Goal: Information Seeking & Learning: Learn about a topic

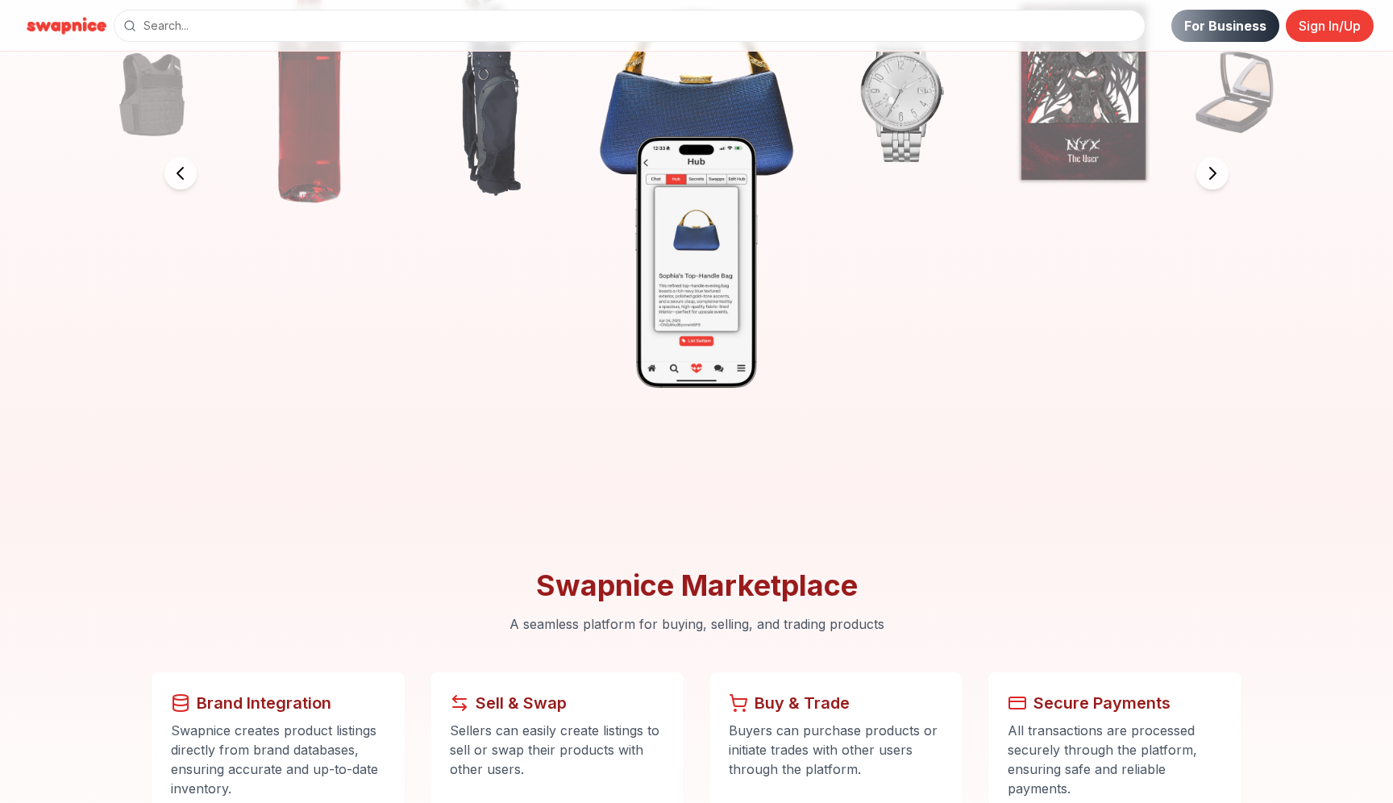
scroll to position [700, 0]
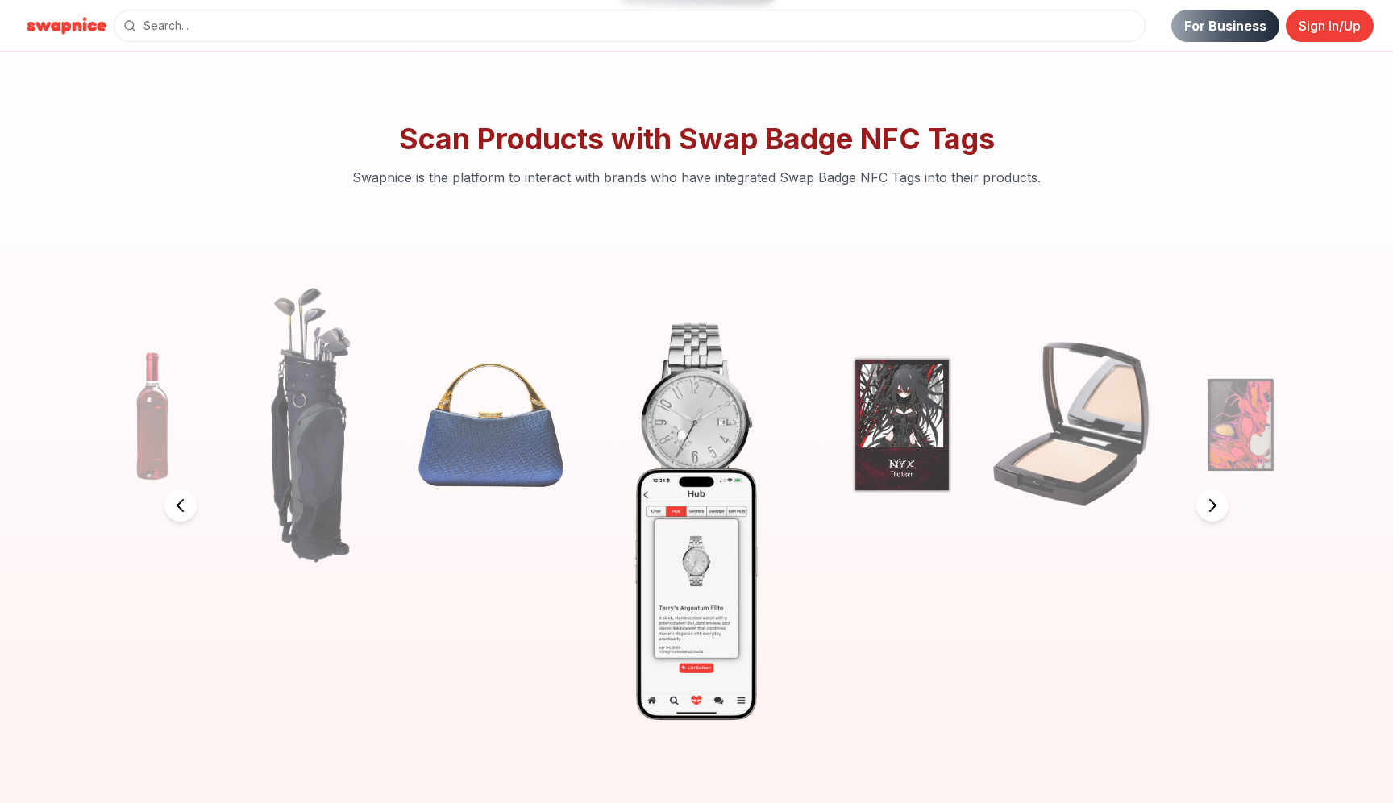
click at [1205, 497] on icon at bounding box center [1212, 505] width 19 height 19
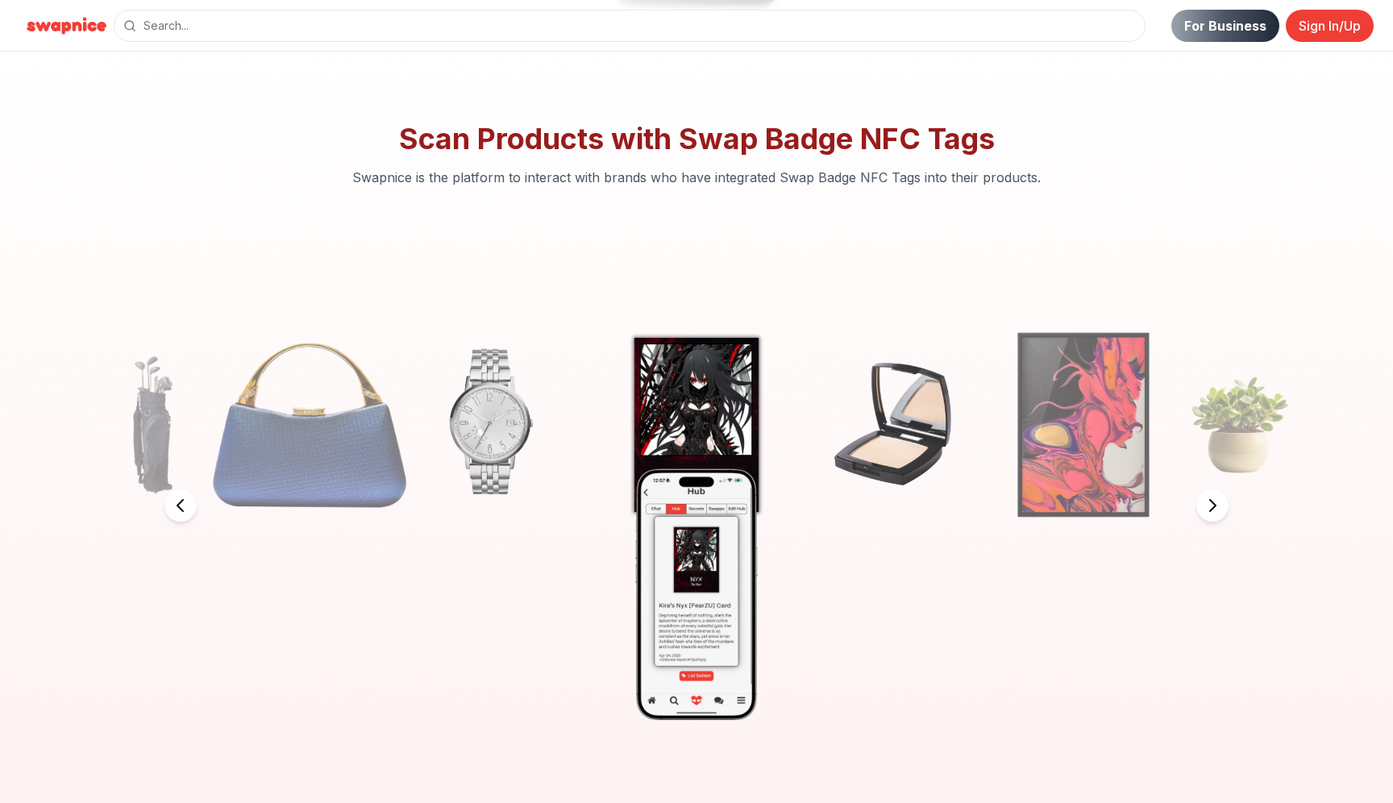
click at [1205, 497] on icon at bounding box center [1212, 505] width 19 height 19
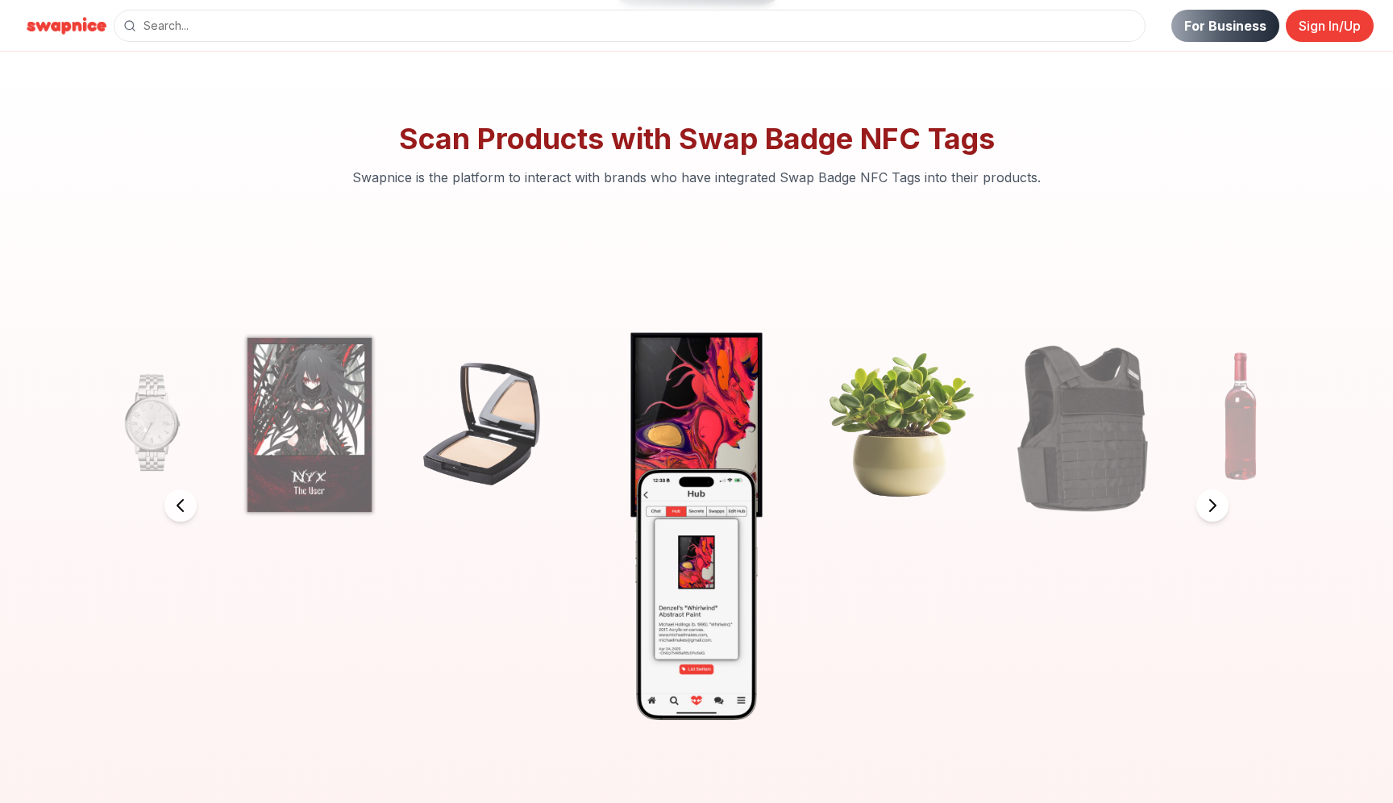
click at [1205, 498] on icon at bounding box center [1212, 505] width 19 height 19
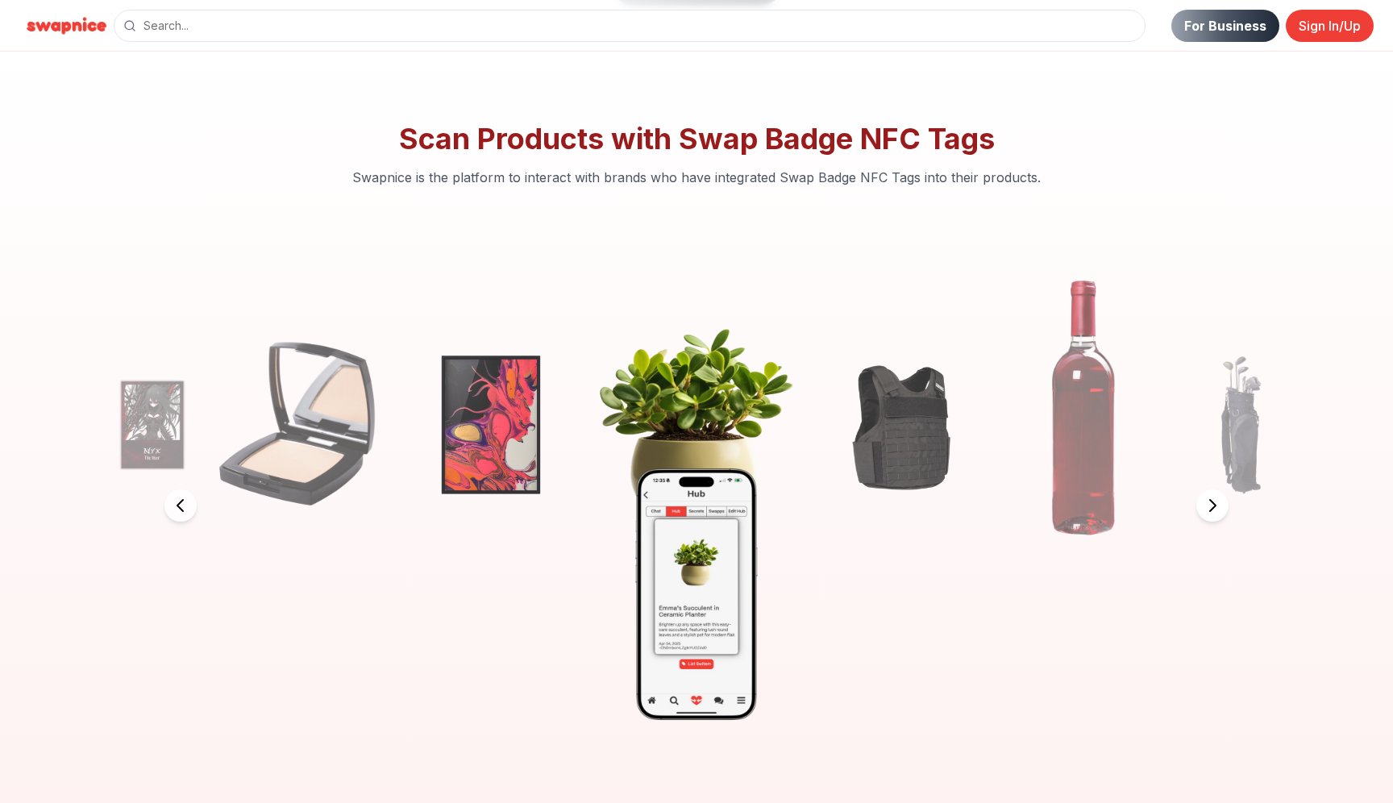
click at [1205, 498] on icon at bounding box center [1212, 505] width 19 height 19
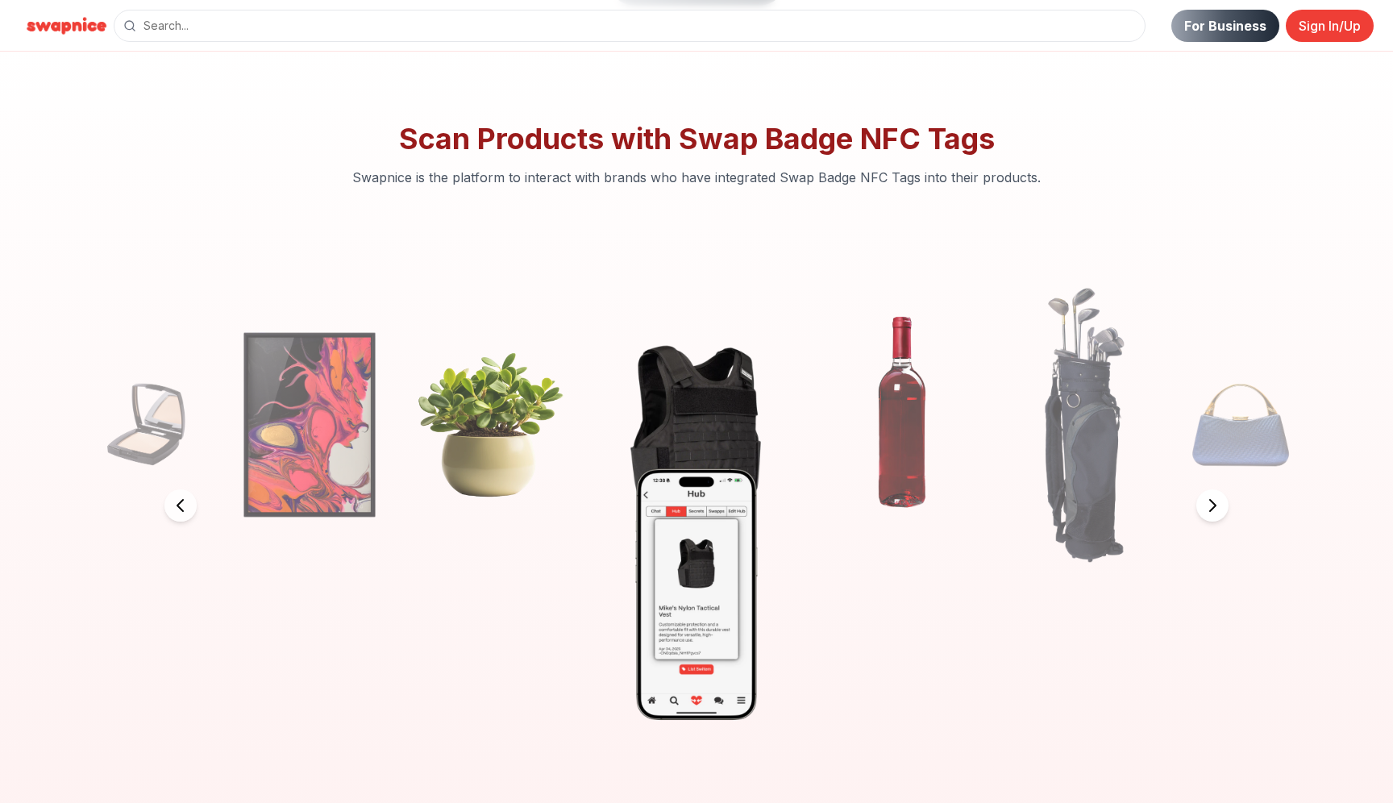
click at [1205, 498] on icon at bounding box center [1212, 505] width 19 height 19
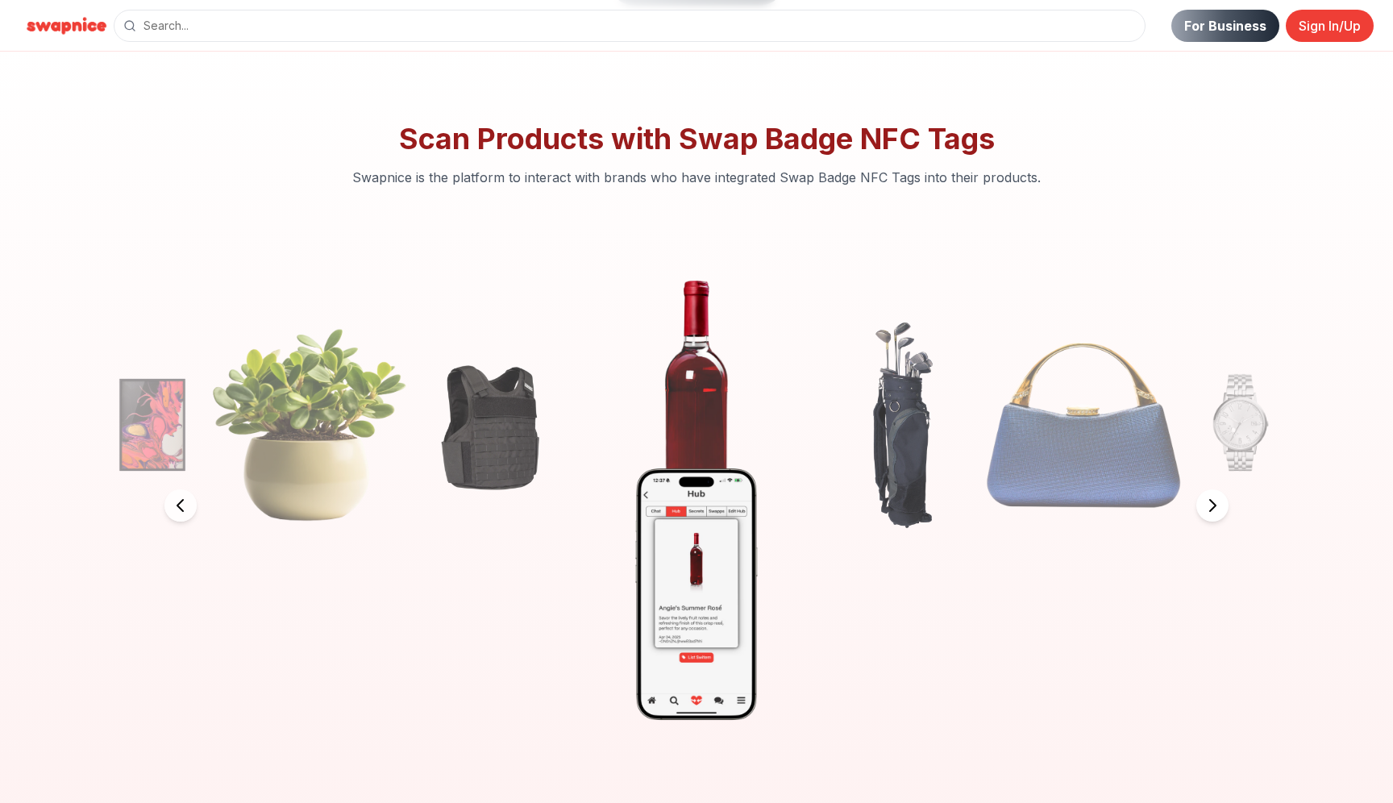
click at [1209, 502] on icon at bounding box center [1212, 505] width 19 height 19
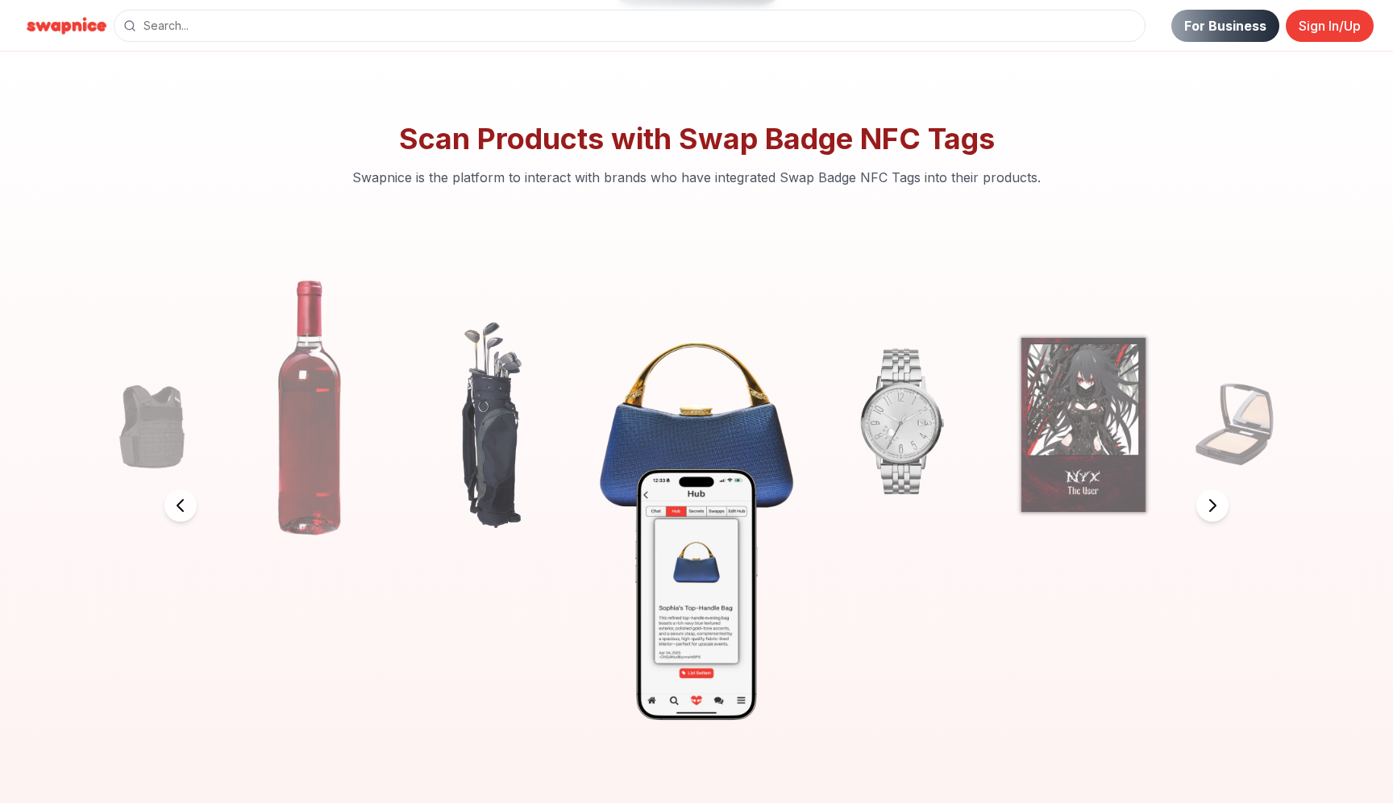
click at [1209, 502] on icon at bounding box center [1212, 505] width 19 height 19
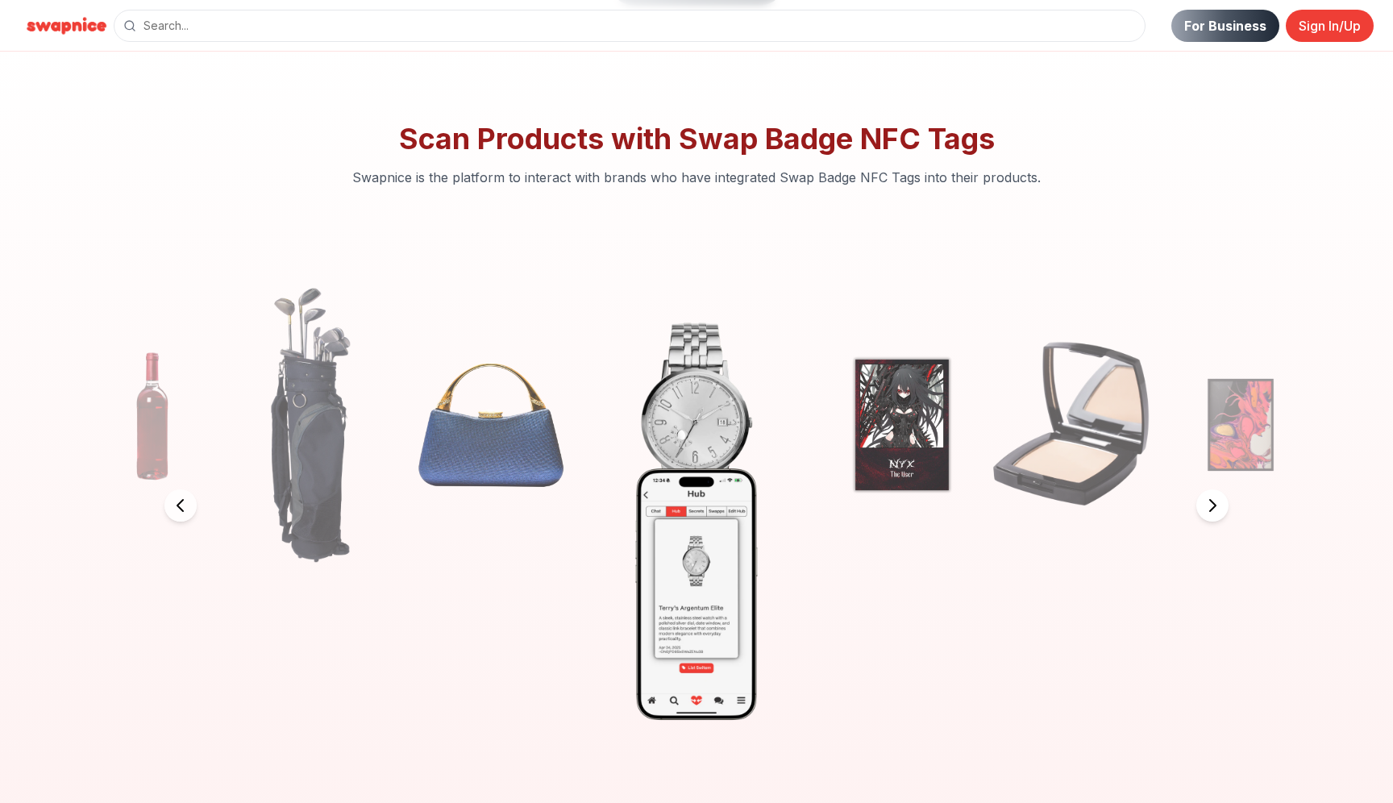
click at [1209, 502] on icon at bounding box center [1212, 505] width 19 height 19
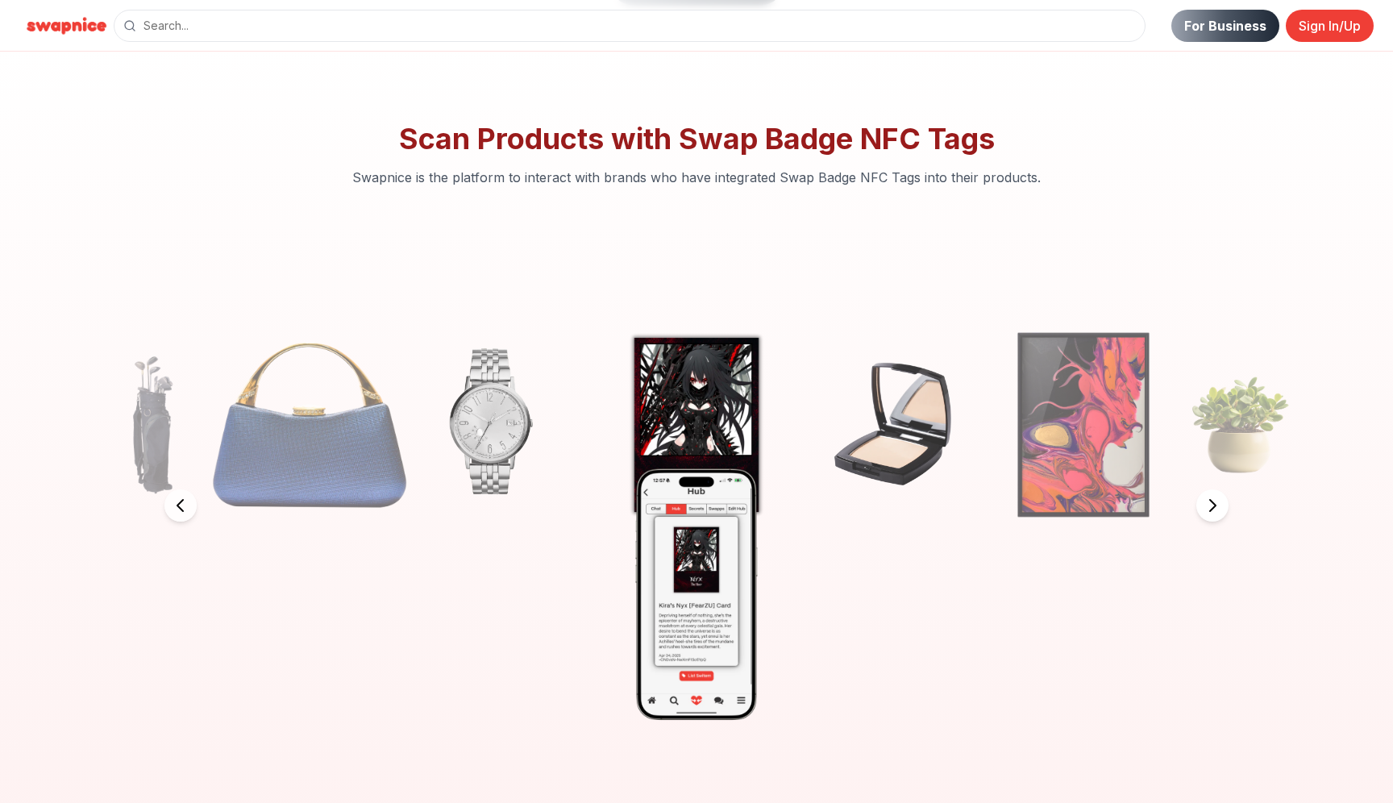
click at [1210, 507] on icon at bounding box center [1212, 505] width 19 height 19
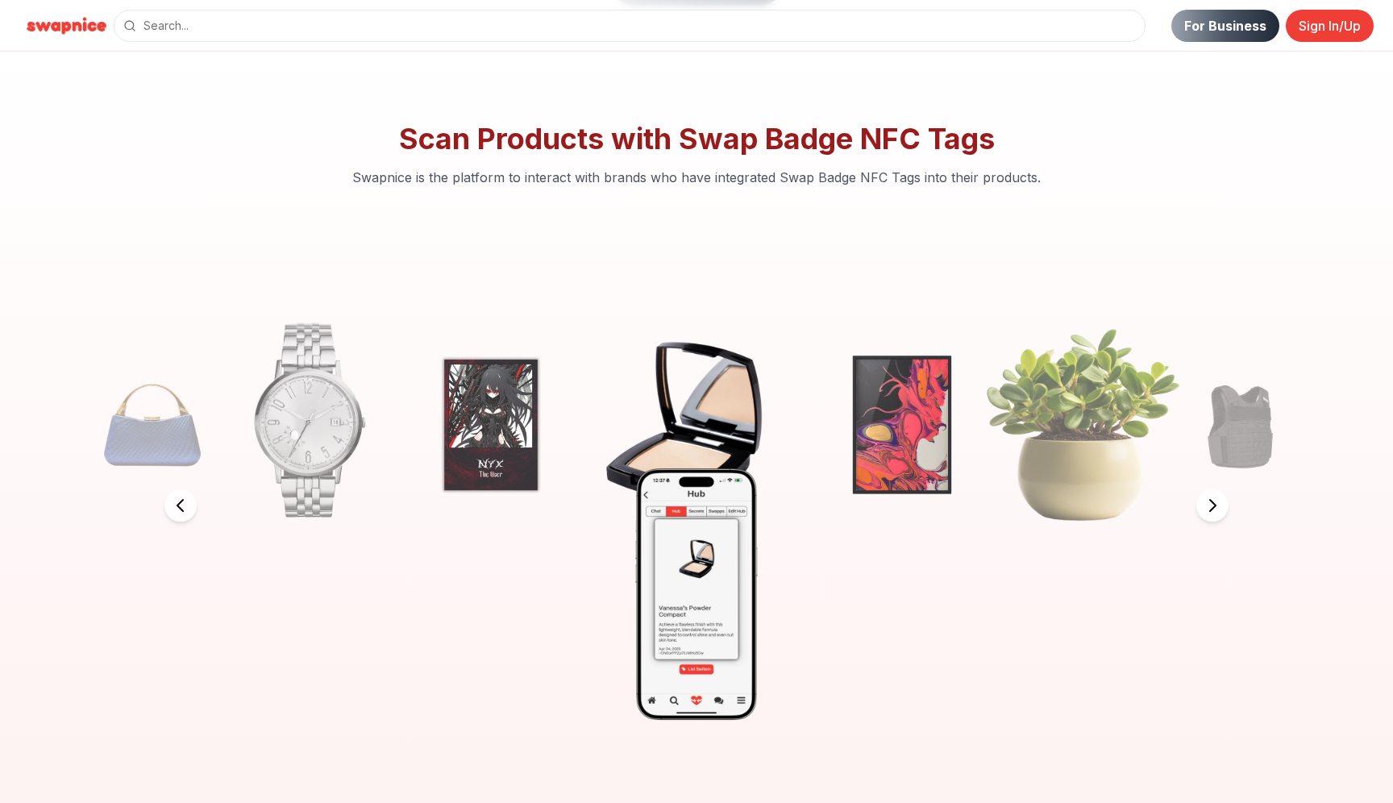
click at [1210, 508] on icon at bounding box center [1212, 505] width 19 height 19
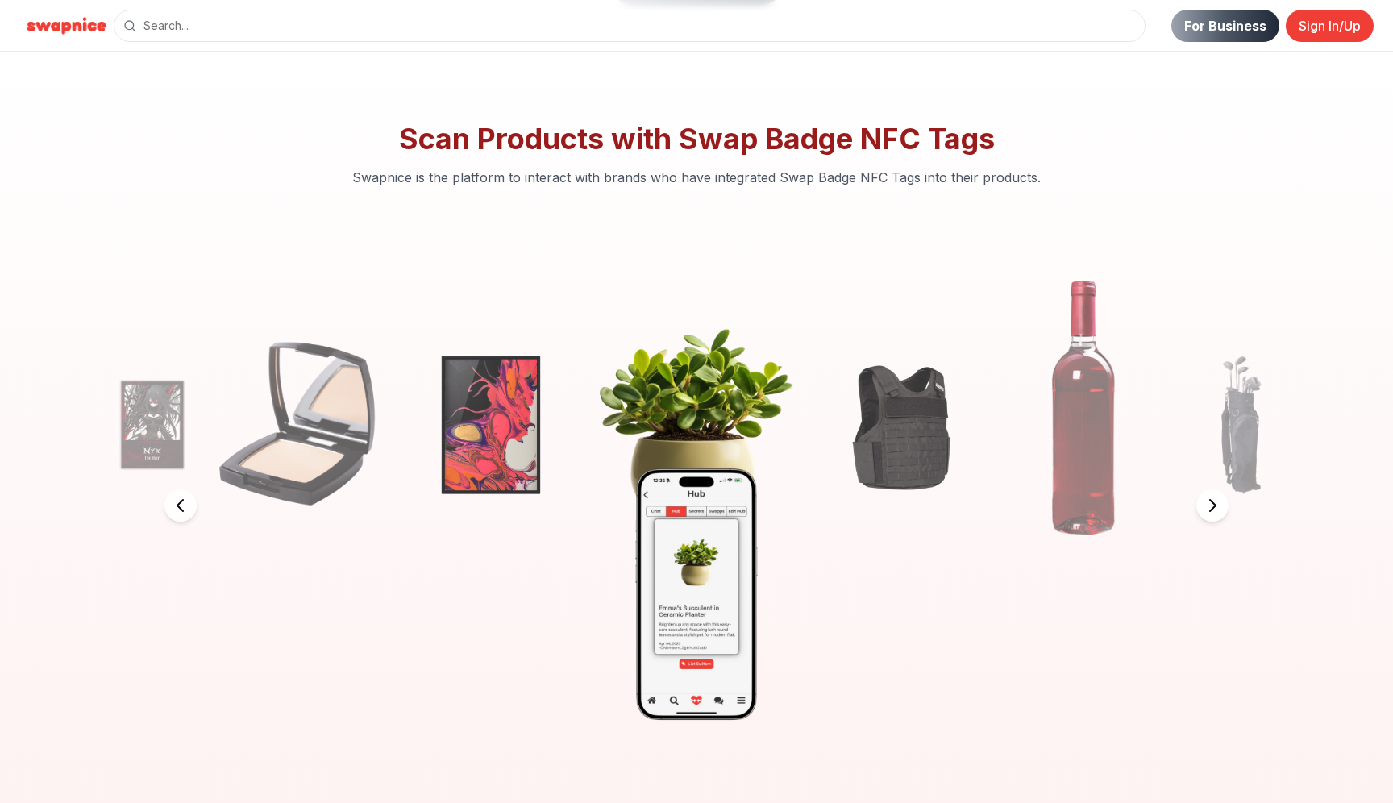
click at [1210, 508] on icon at bounding box center [1212, 505] width 19 height 19
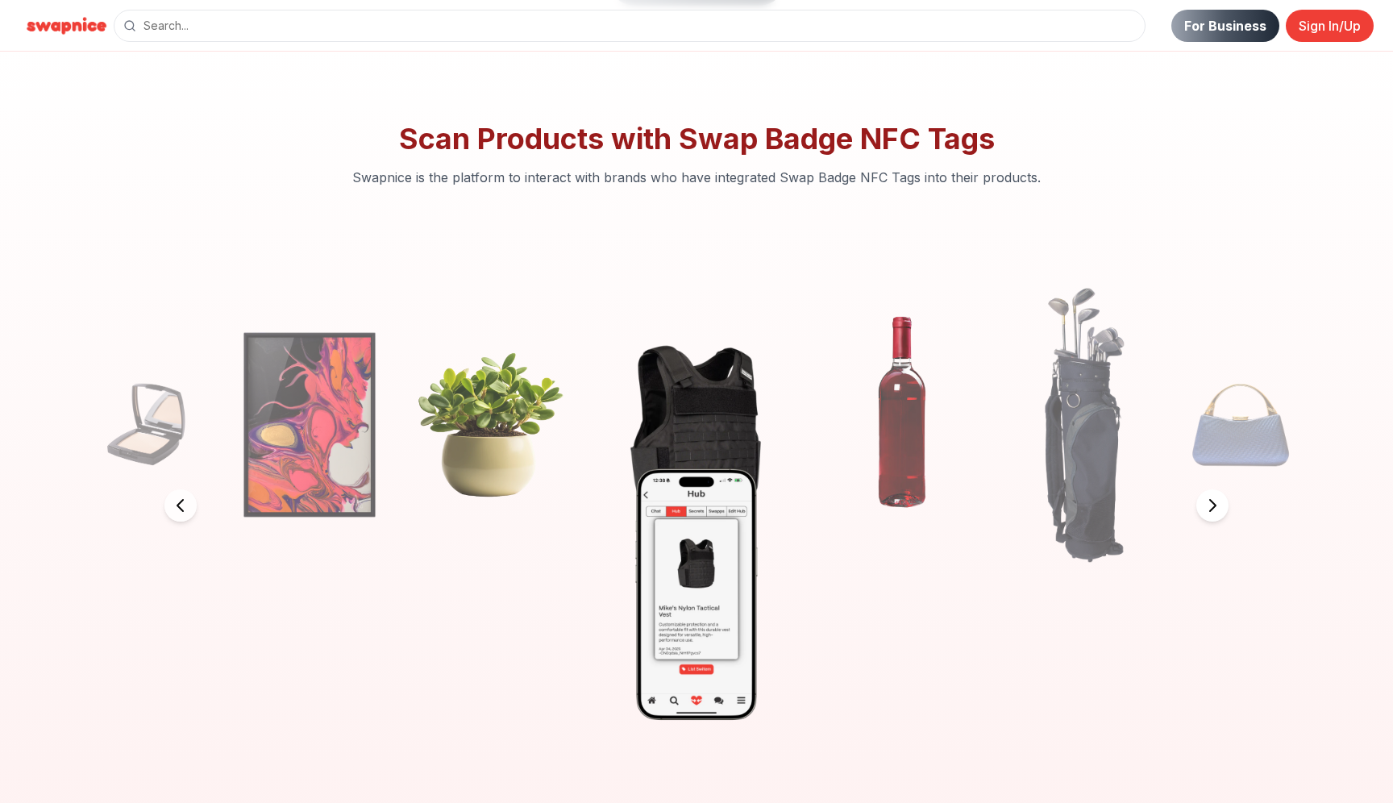
click at [1210, 508] on icon at bounding box center [1212, 505] width 19 height 19
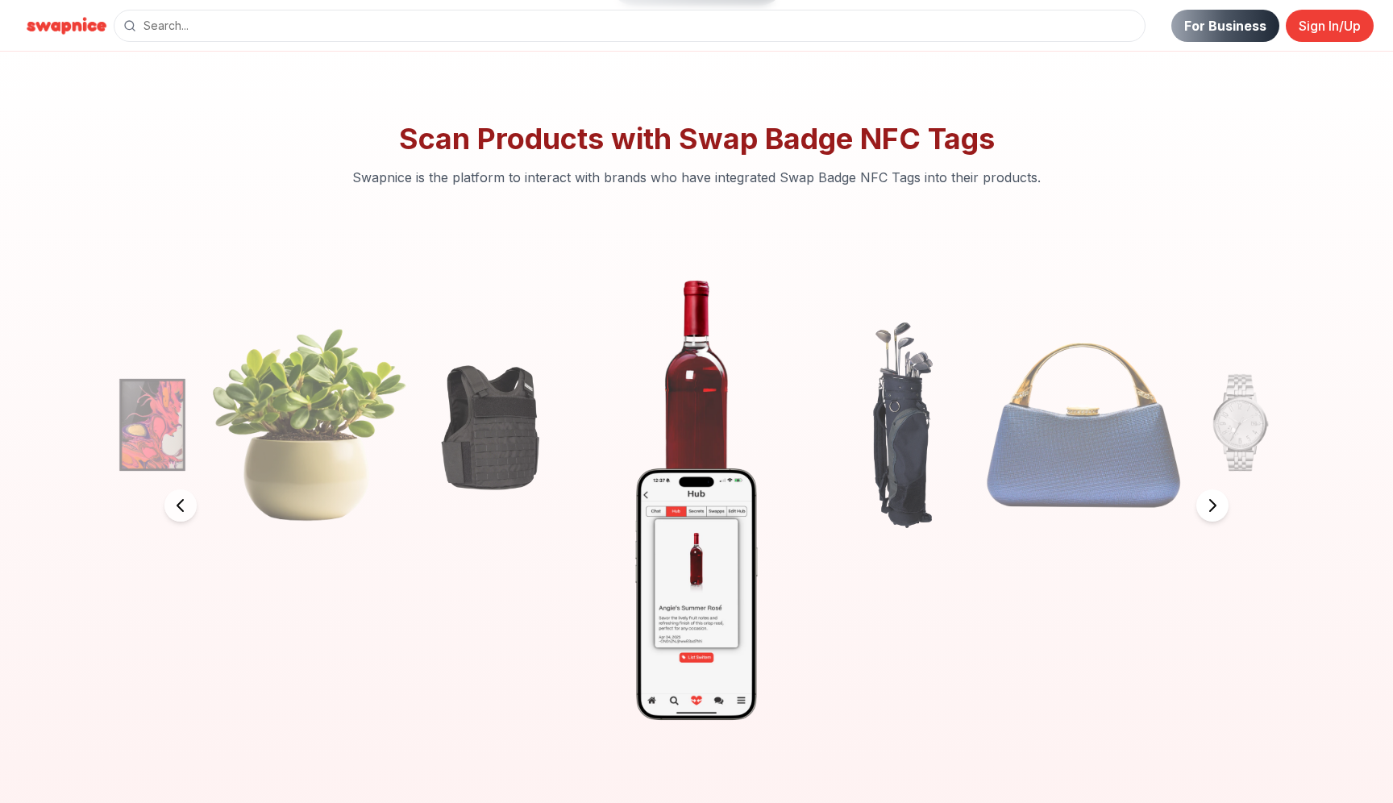
click at [1209, 508] on icon at bounding box center [1212, 505] width 19 height 19
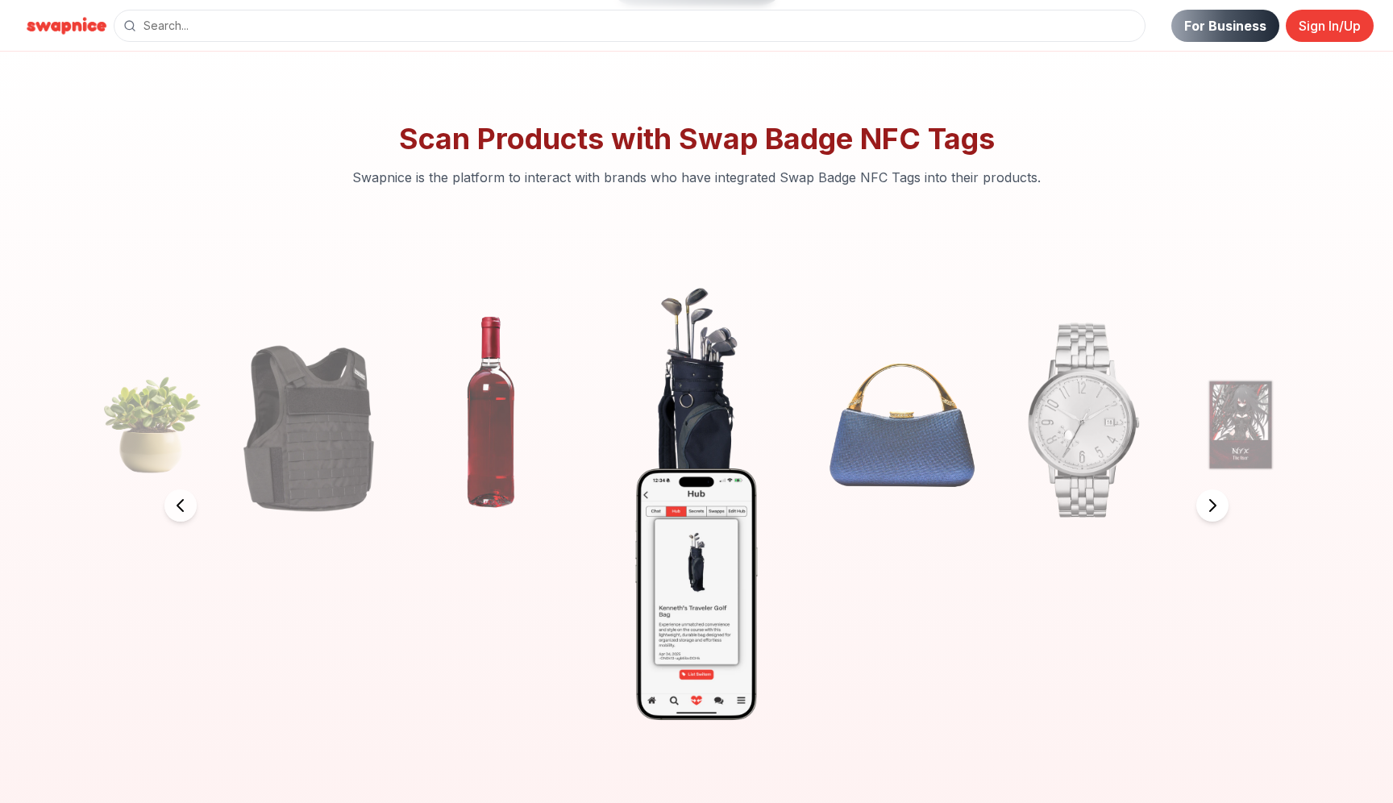
click at [1209, 508] on icon at bounding box center [1212, 505] width 19 height 19
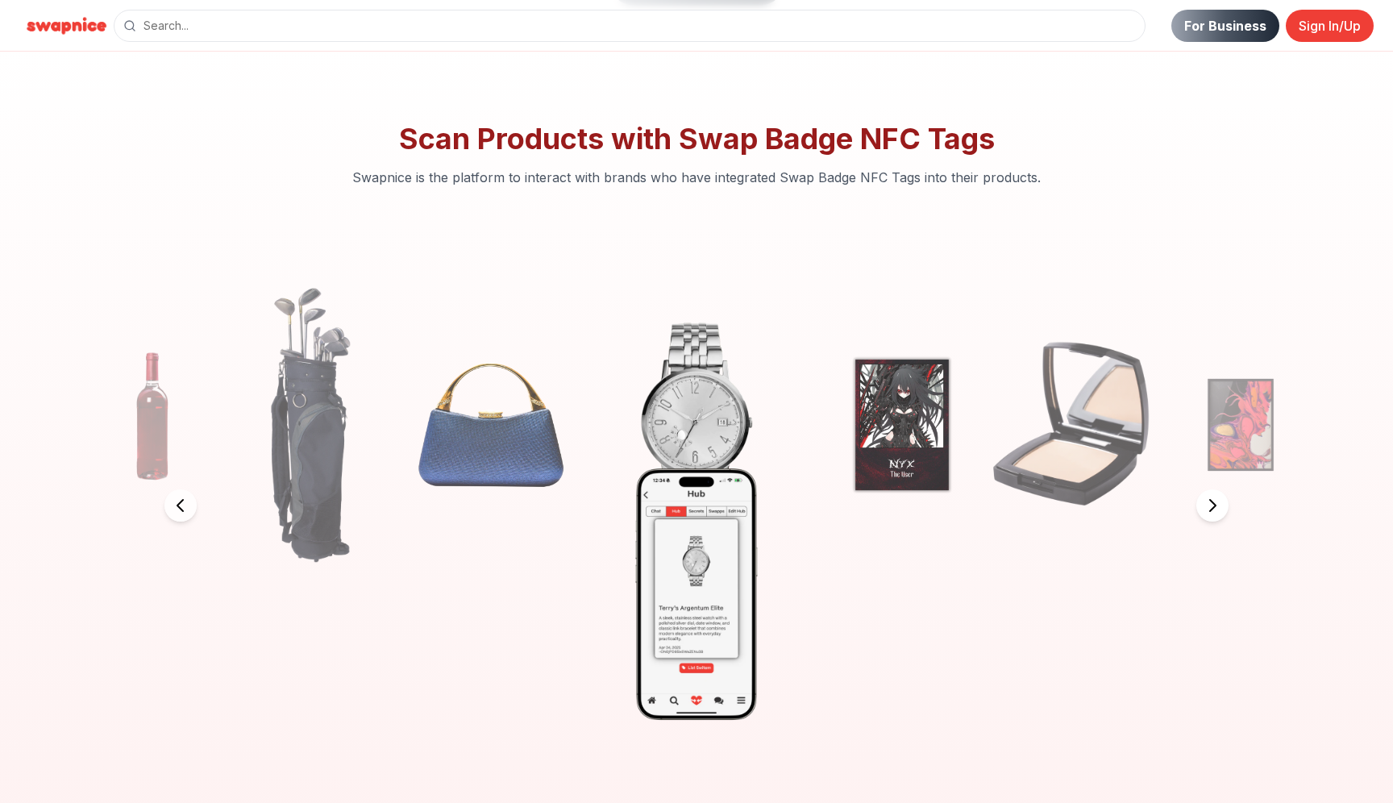
click at [1209, 508] on icon at bounding box center [1212, 505] width 19 height 19
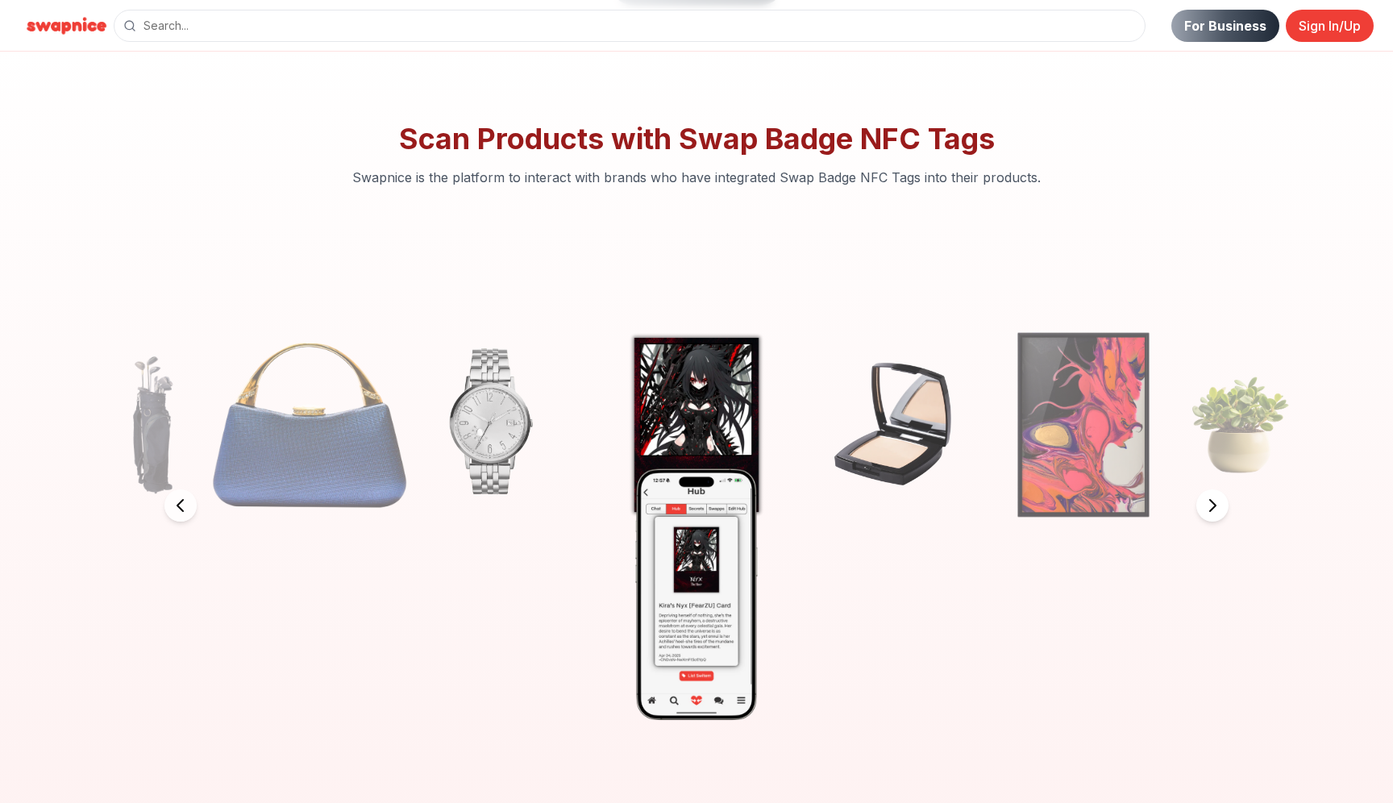
click at [1209, 508] on icon at bounding box center [1212, 505] width 19 height 19
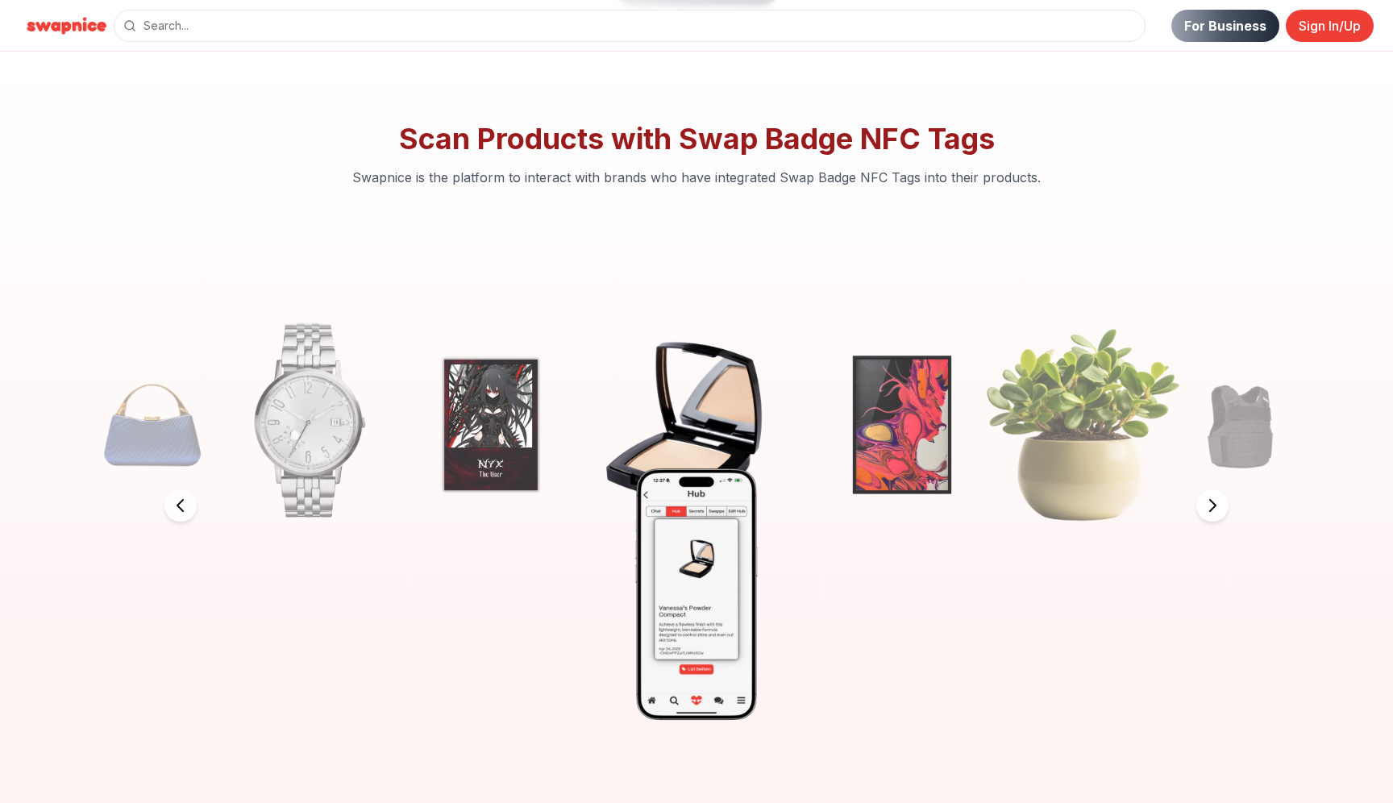
click at [1209, 508] on icon at bounding box center [1212, 505] width 19 height 19
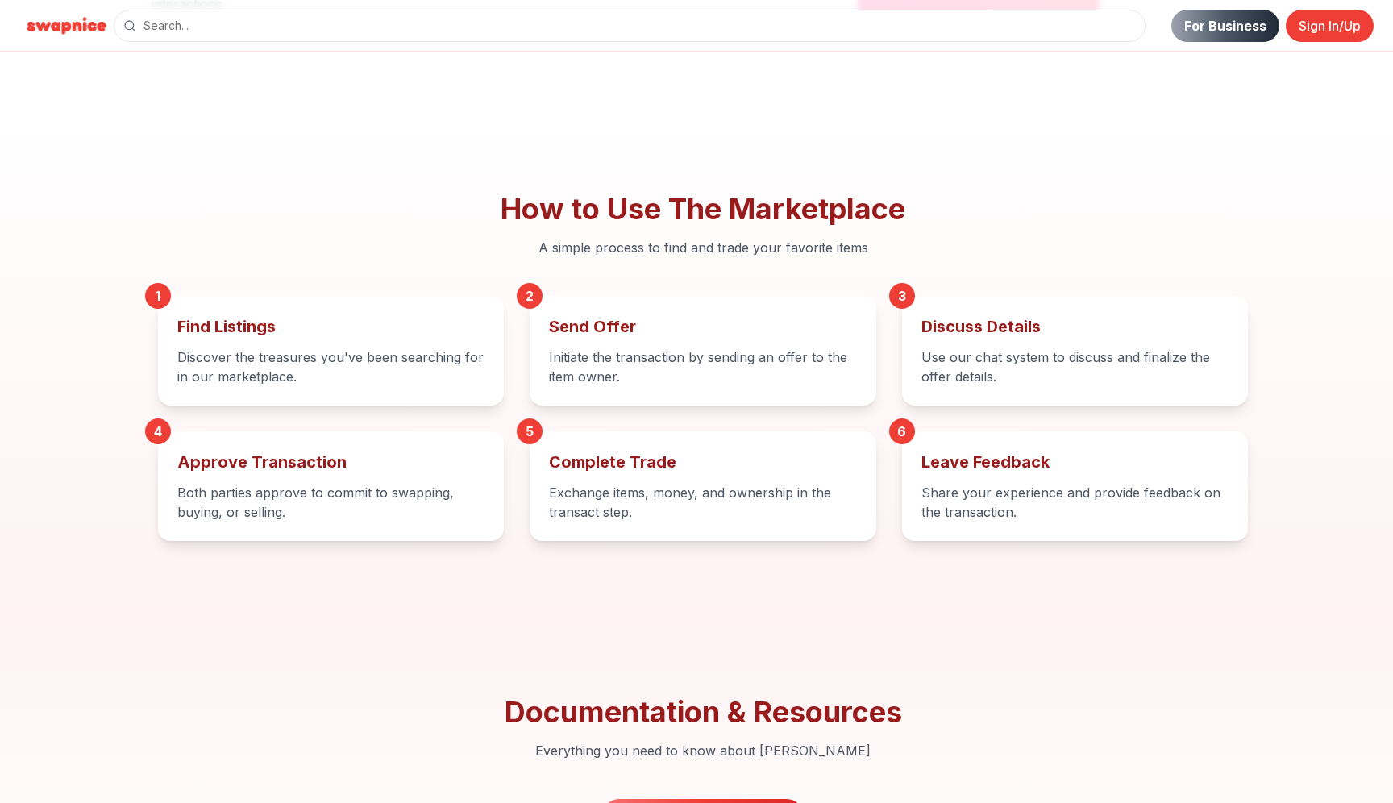
scroll to position [2562, 0]
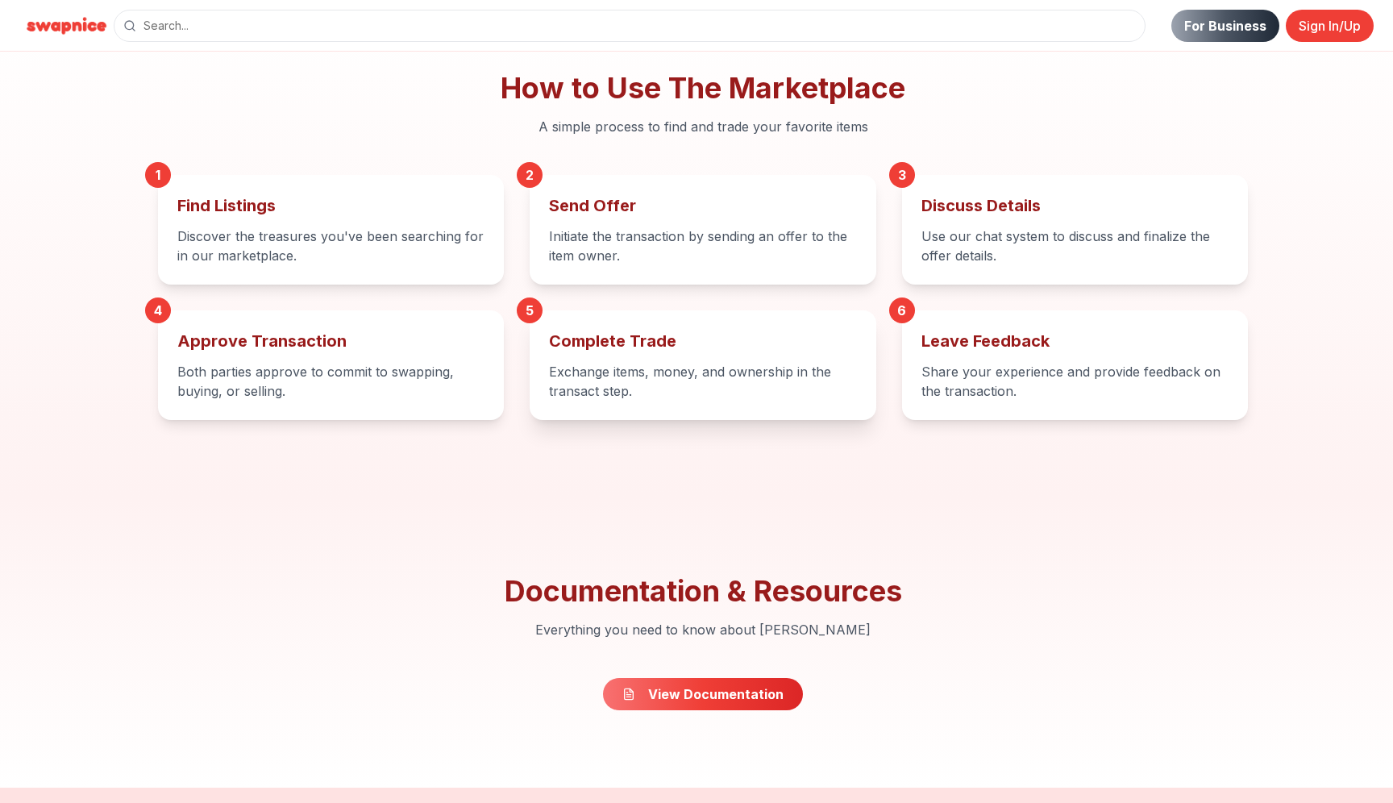
click at [635, 353] on div "5 Complete Trade Exchange items, money, and ownership in the transact step." at bounding box center [703, 365] width 346 height 110
click at [628, 344] on h3 "Complete Trade" at bounding box center [702, 341] width 307 height 23
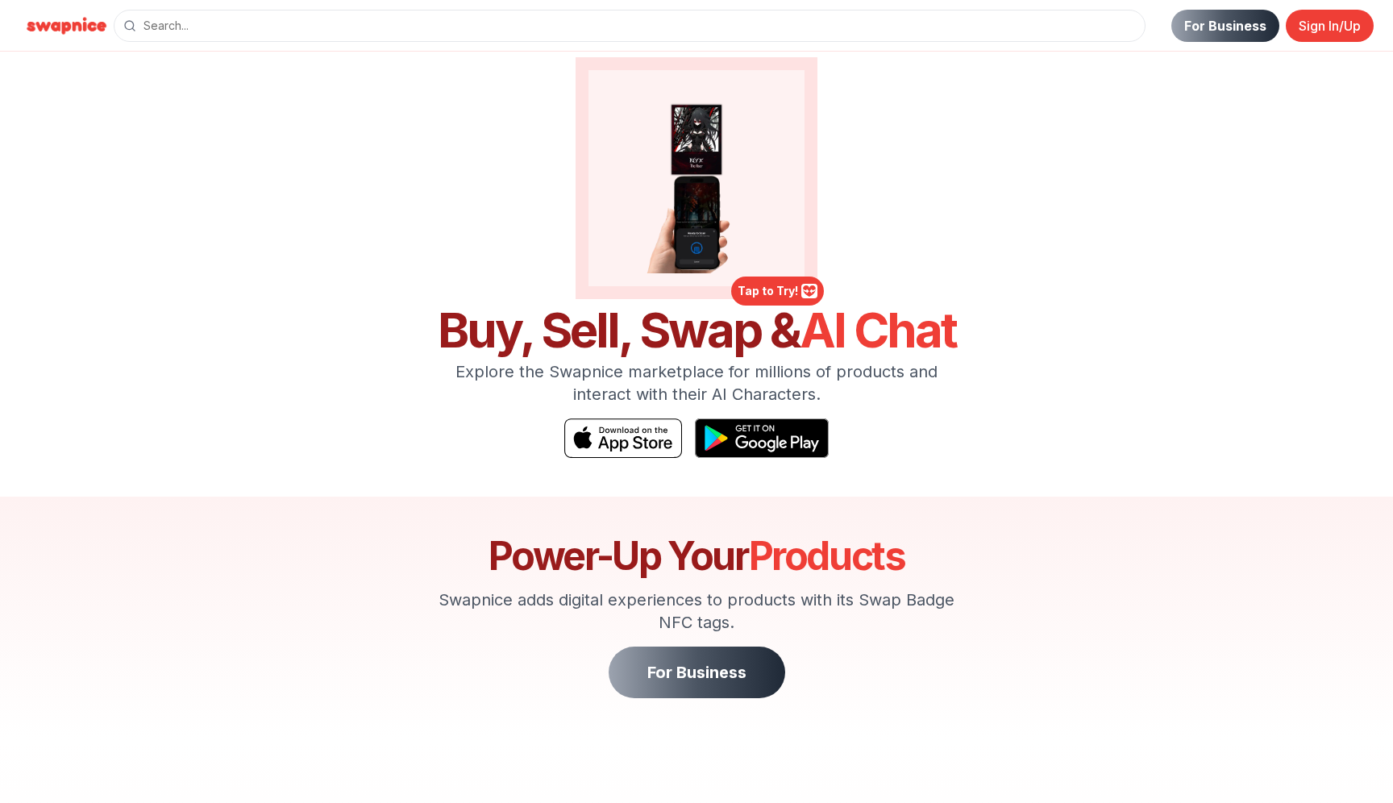
scroll to position [0, 0]
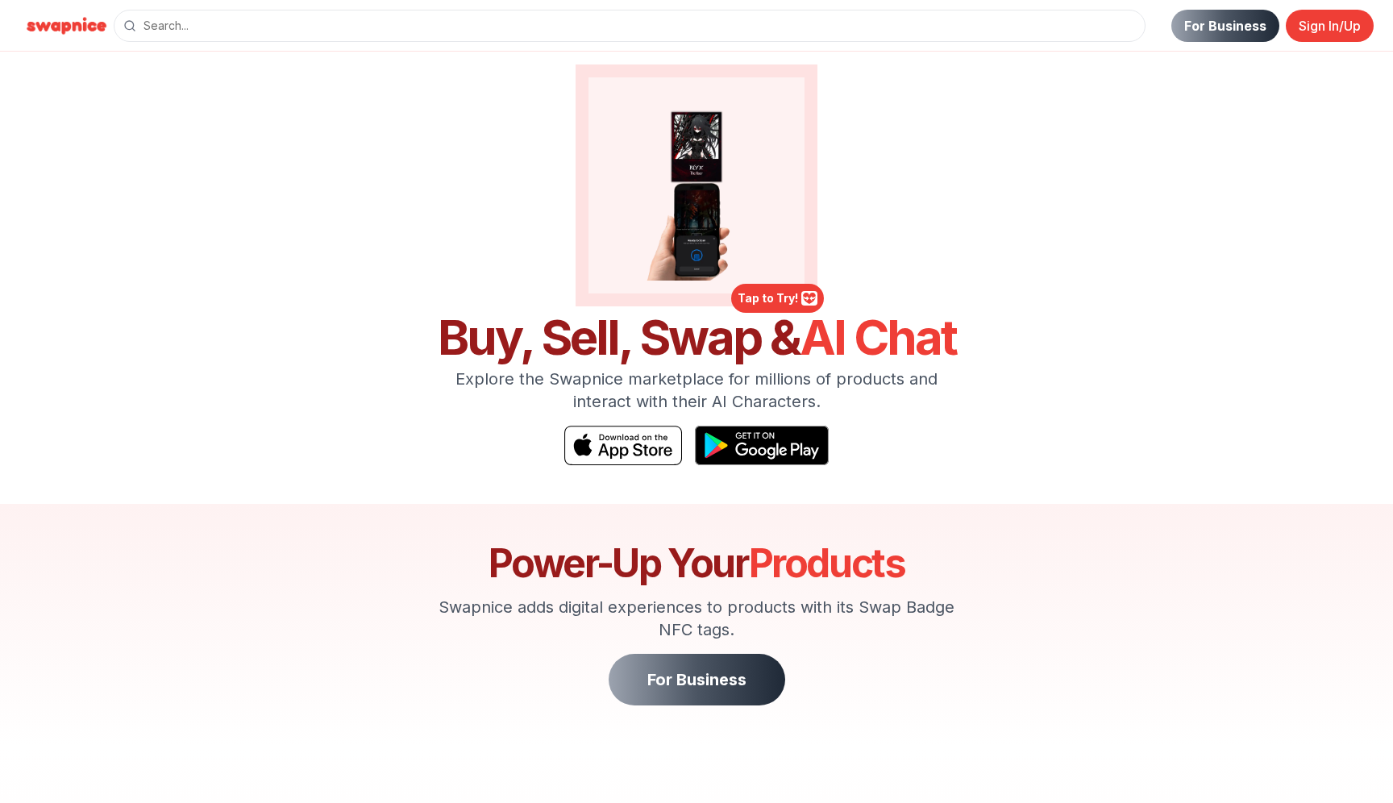
click at [48, 22] on img at bounding box center [66, 26] width 94 height 26
click at [1220, 49] on header "For Business Sign In/Up For Business Sign In/Up" at bounding box center [696, 26] width 1393 height 52
click at [1216, 23] on link "For Business" at bounding box center [1226, 26] width 108 height 32
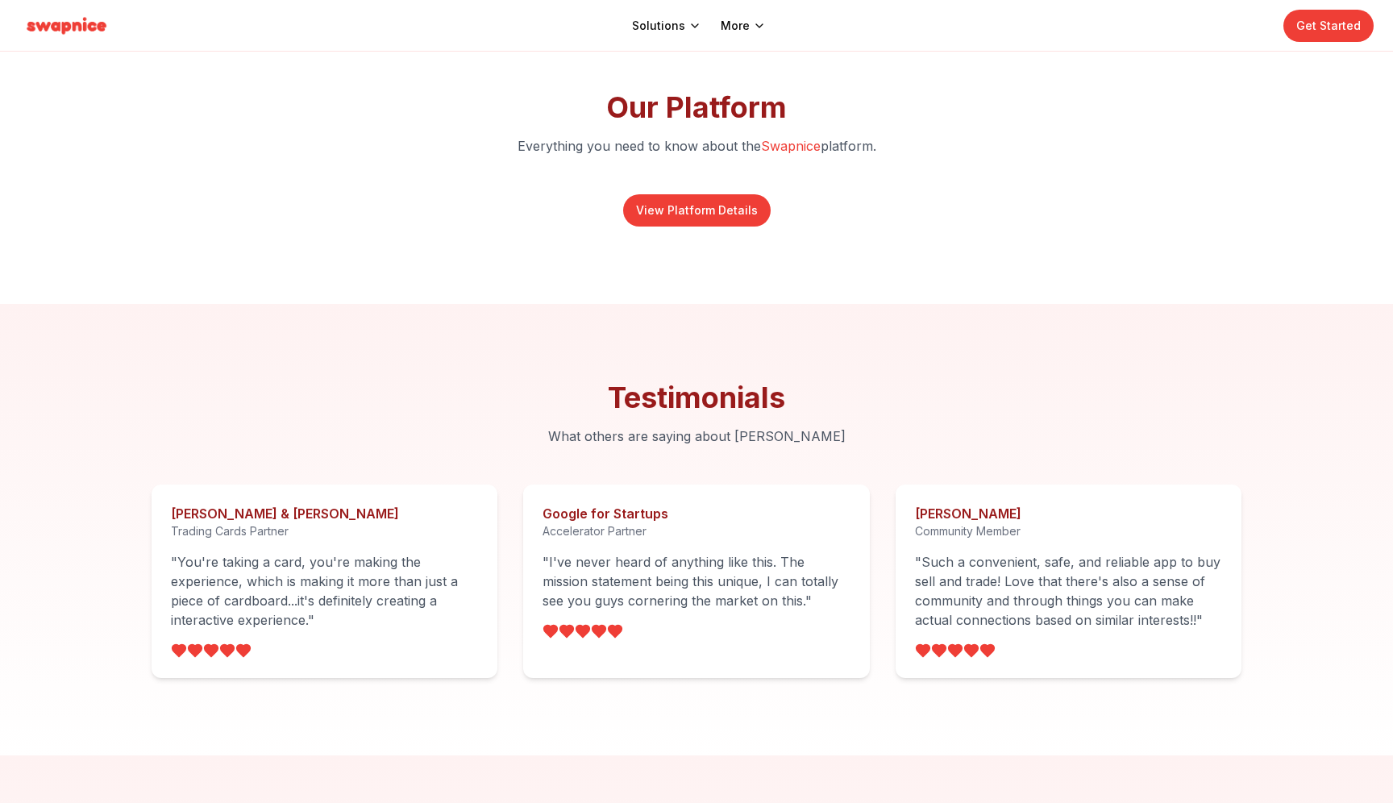
scroll to position [4985, 0]
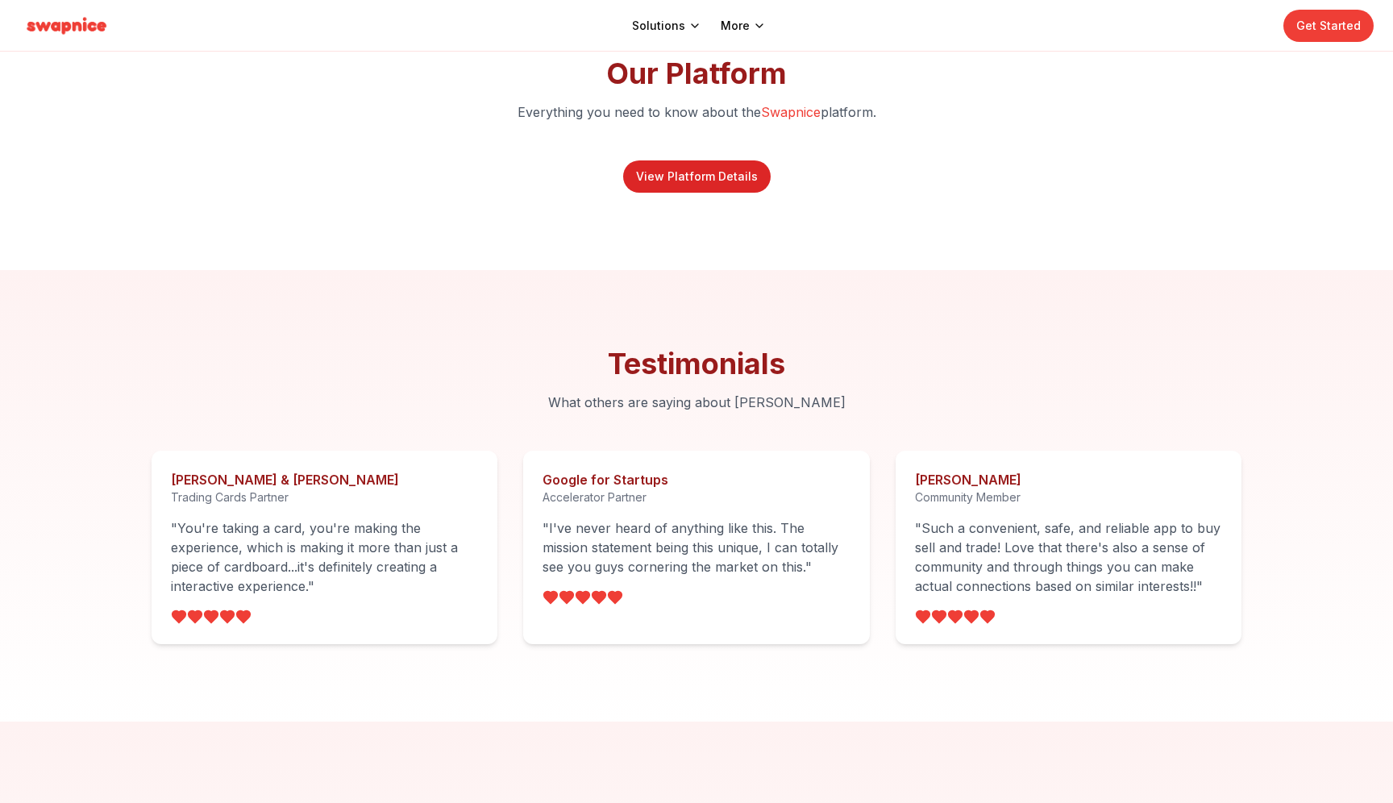
click at [693, 170] on link "View Platform Details" at bounding box center [697, 176] width 148 height 32
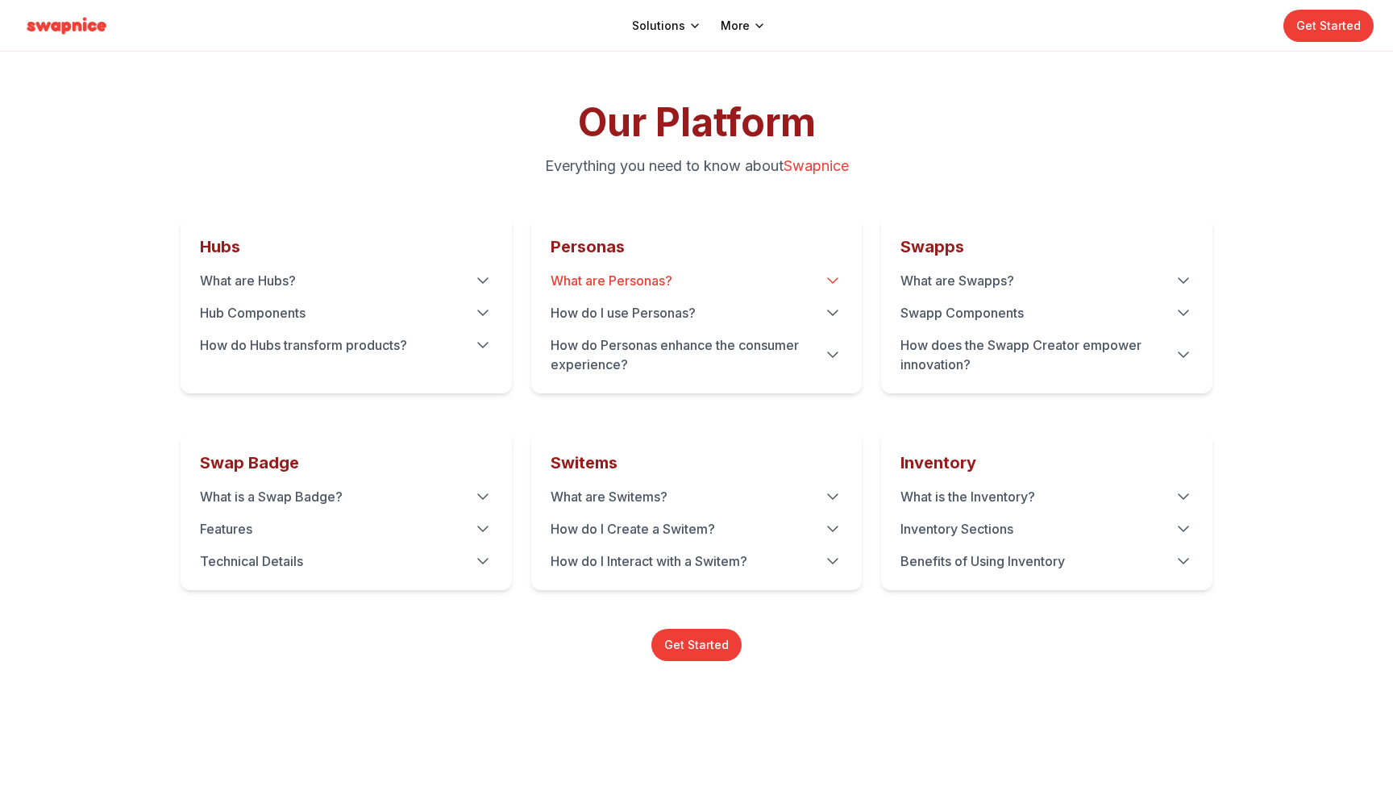
click at [596, 277] on summary "What are Personas?" at bounding box center [697, 280] width 293 height 19
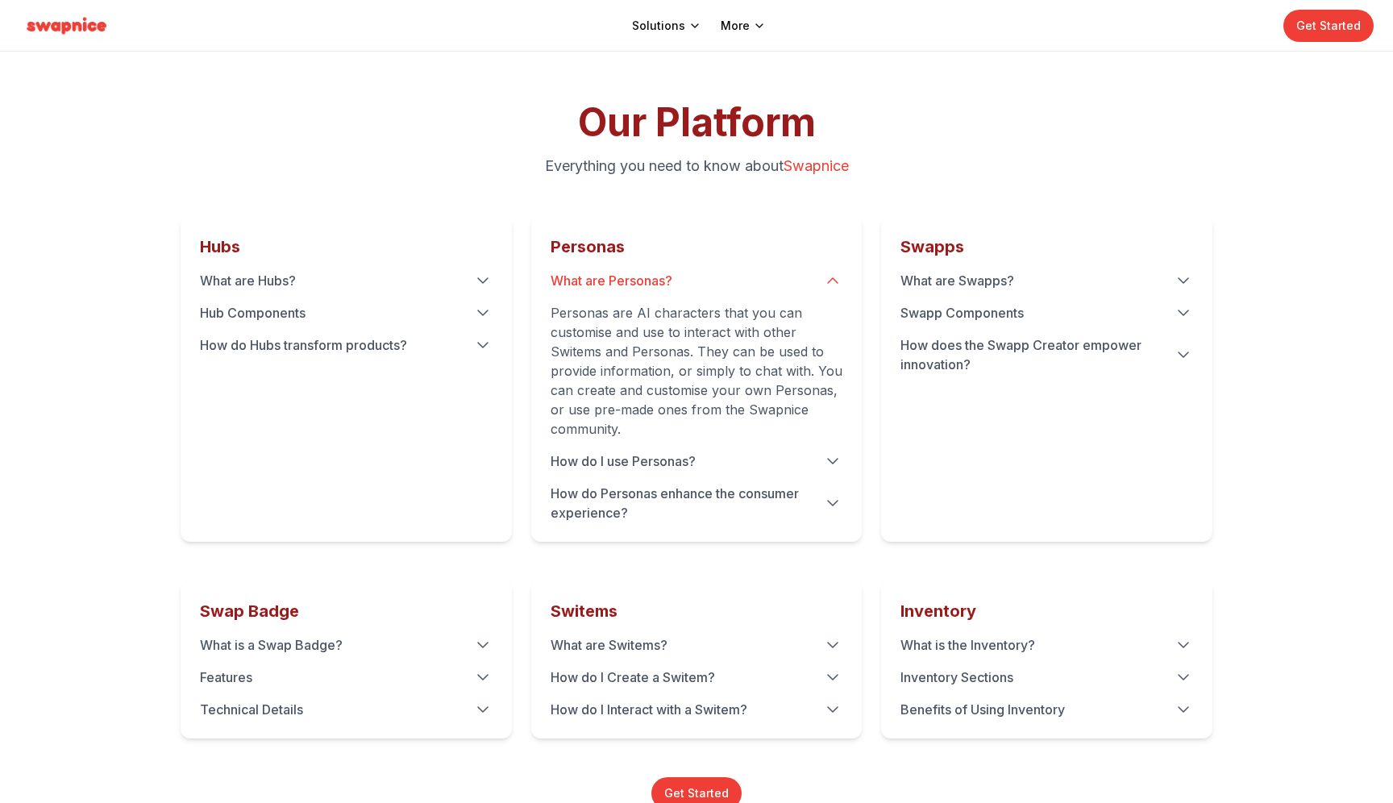
click at [597, 282] on summary "What are Personas?" at bounding box center [697, 280] width 293 height 19
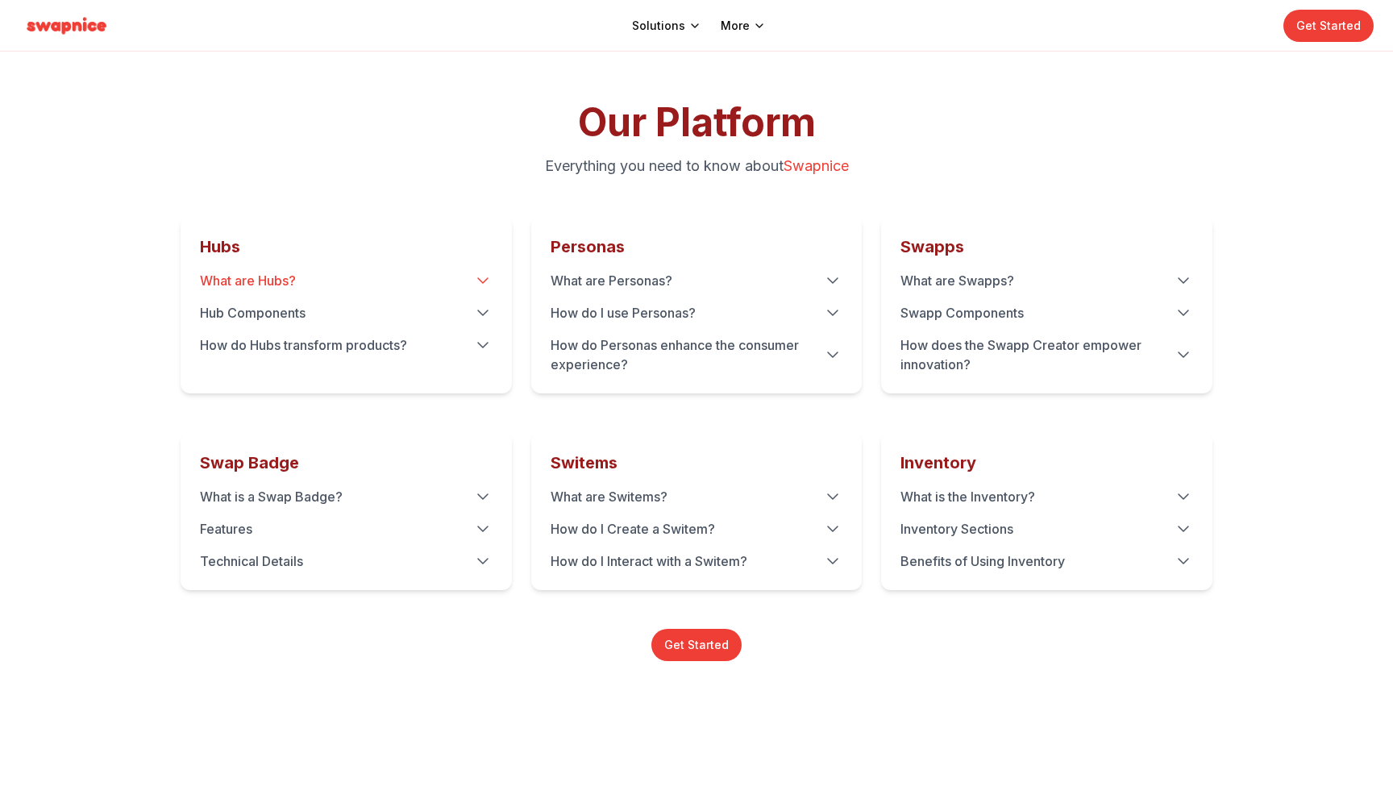
click at [360, 283] on summary "What are Hubs?" at bounding box center [346, 280] width 293 height 19
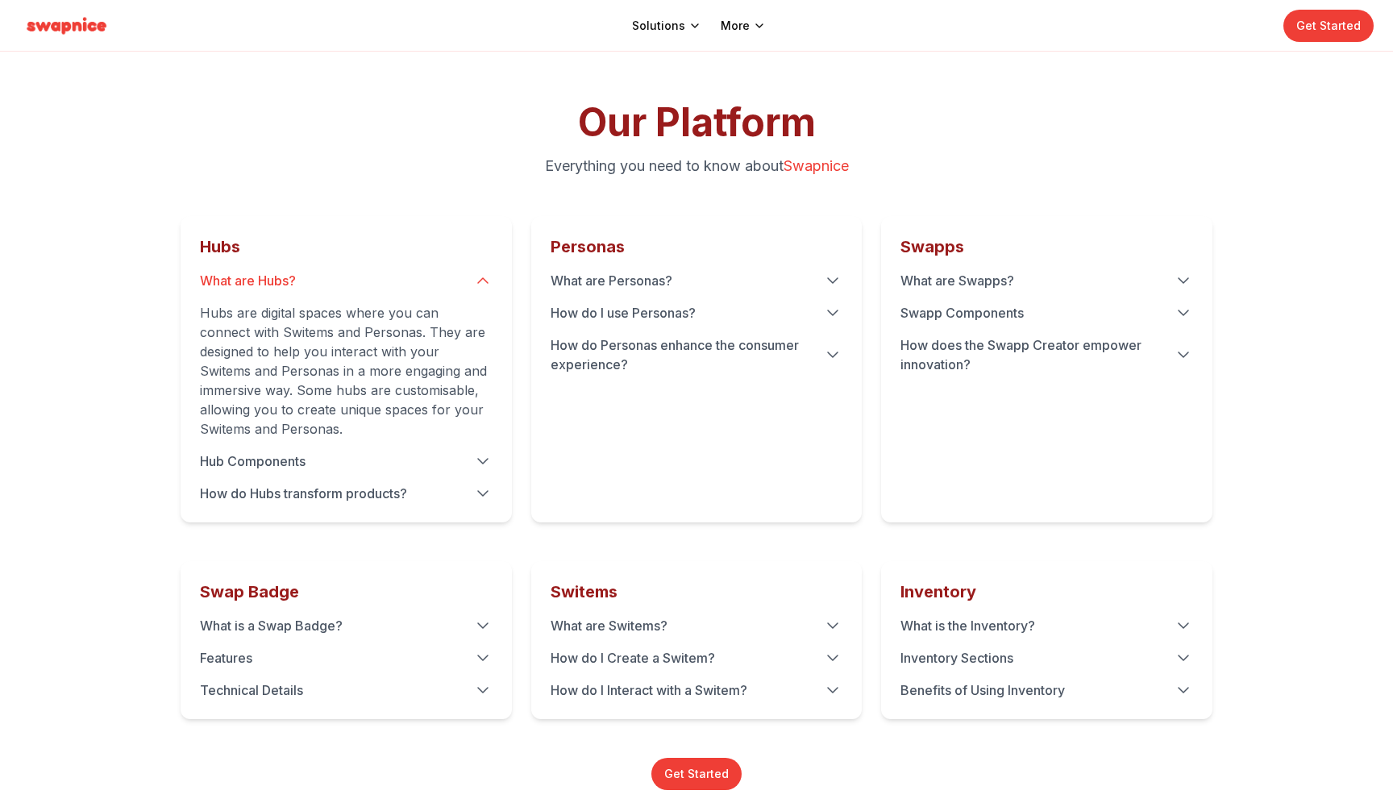
click at [360, 283] on summary "What are Hubs?" at bounding box center [346, 280] width 293 height 19
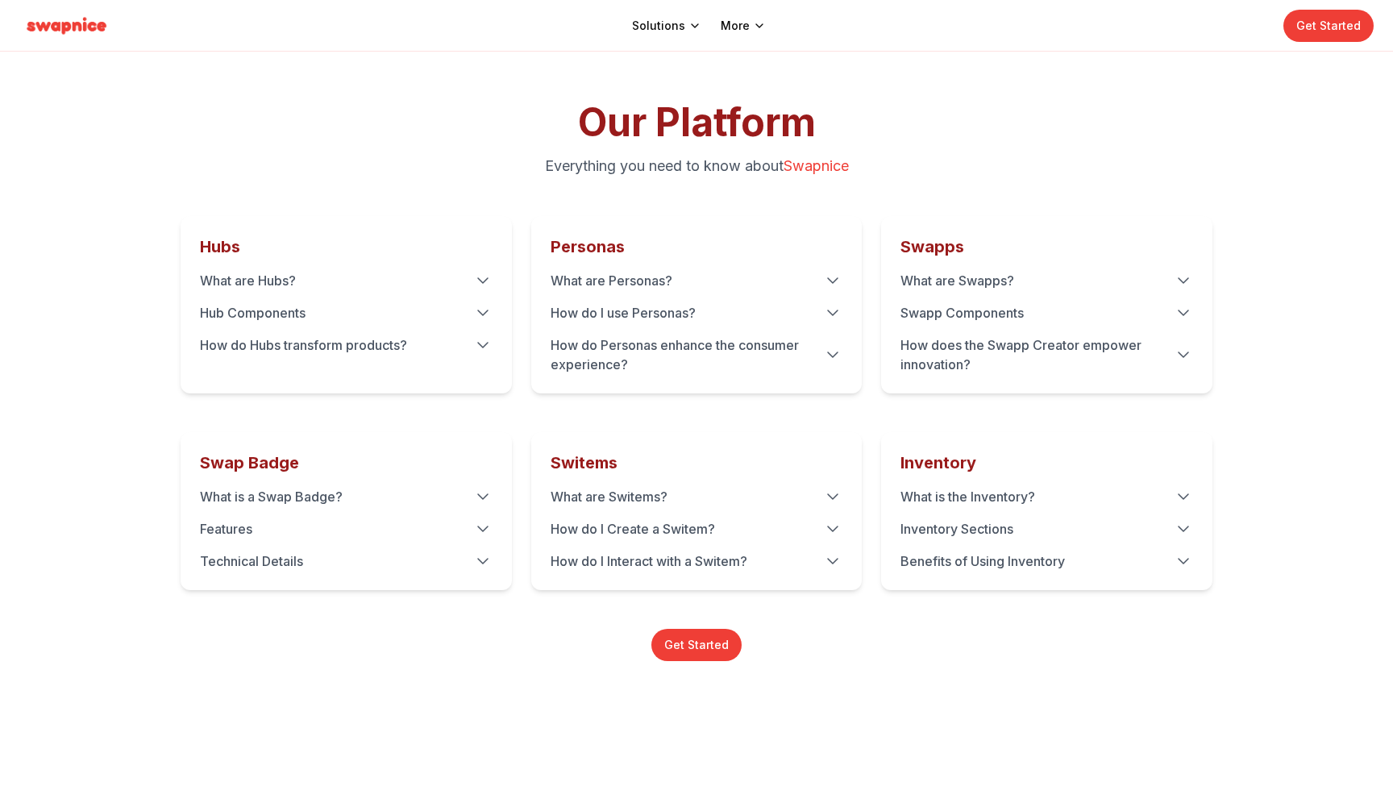
click at [335, 194] on div "Our Platform Everything you need to know about Swapnice Hubs What are Hubs? Hub…" at bounding box center [697, 382] width 1032 height 558
